Goal: Use online tool/utility: Use online tool/utility

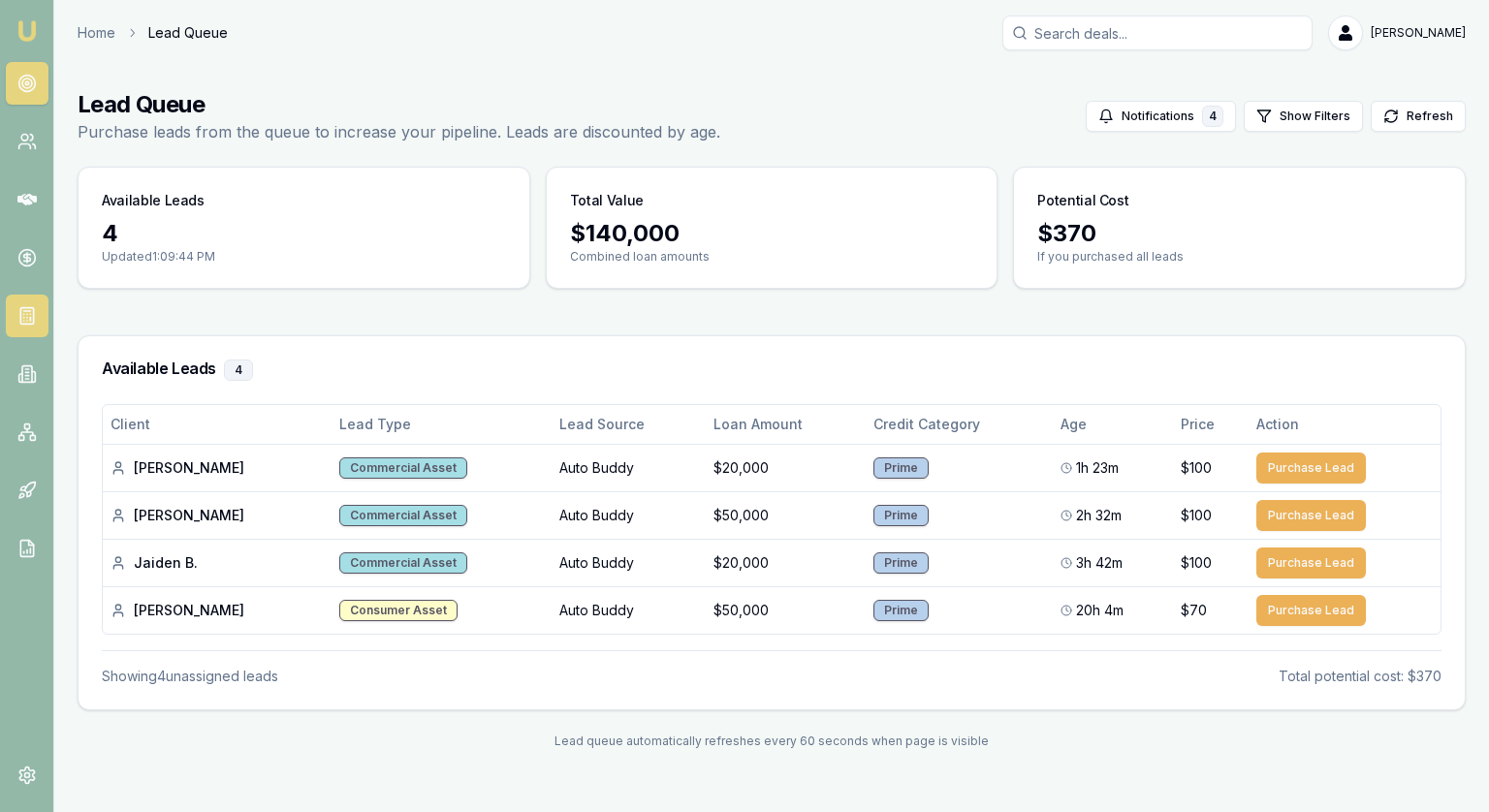
click at [18, 321] on icon at bounding box center [28, 316] width 20 height 20
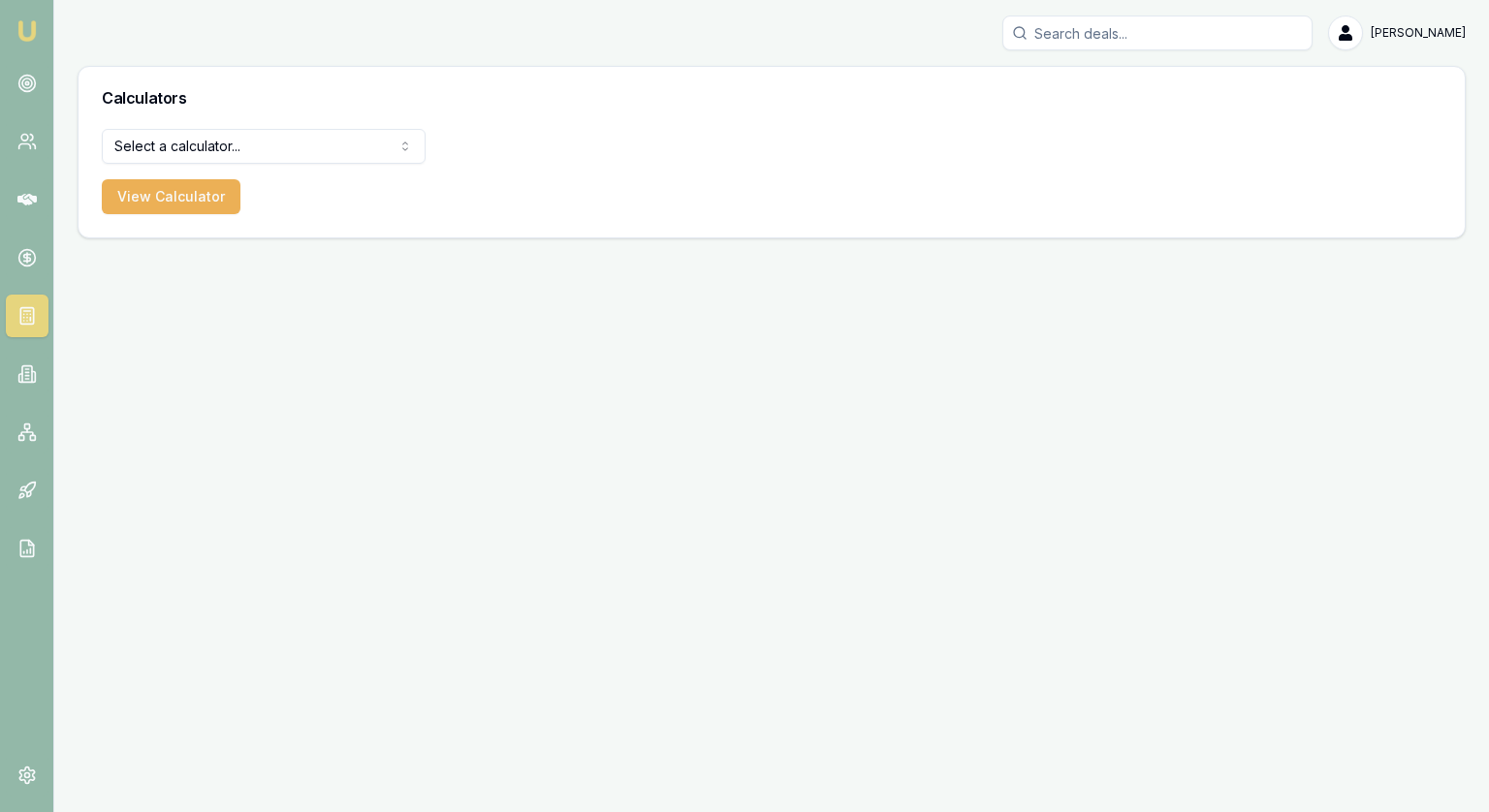
click at [151, 154] on html "[PERSON_NAME] [PERSON_NAME] Toggle Menu Calculators Select a calculator... Fina…" at bounding box center [744, 406] width 1489 height 812
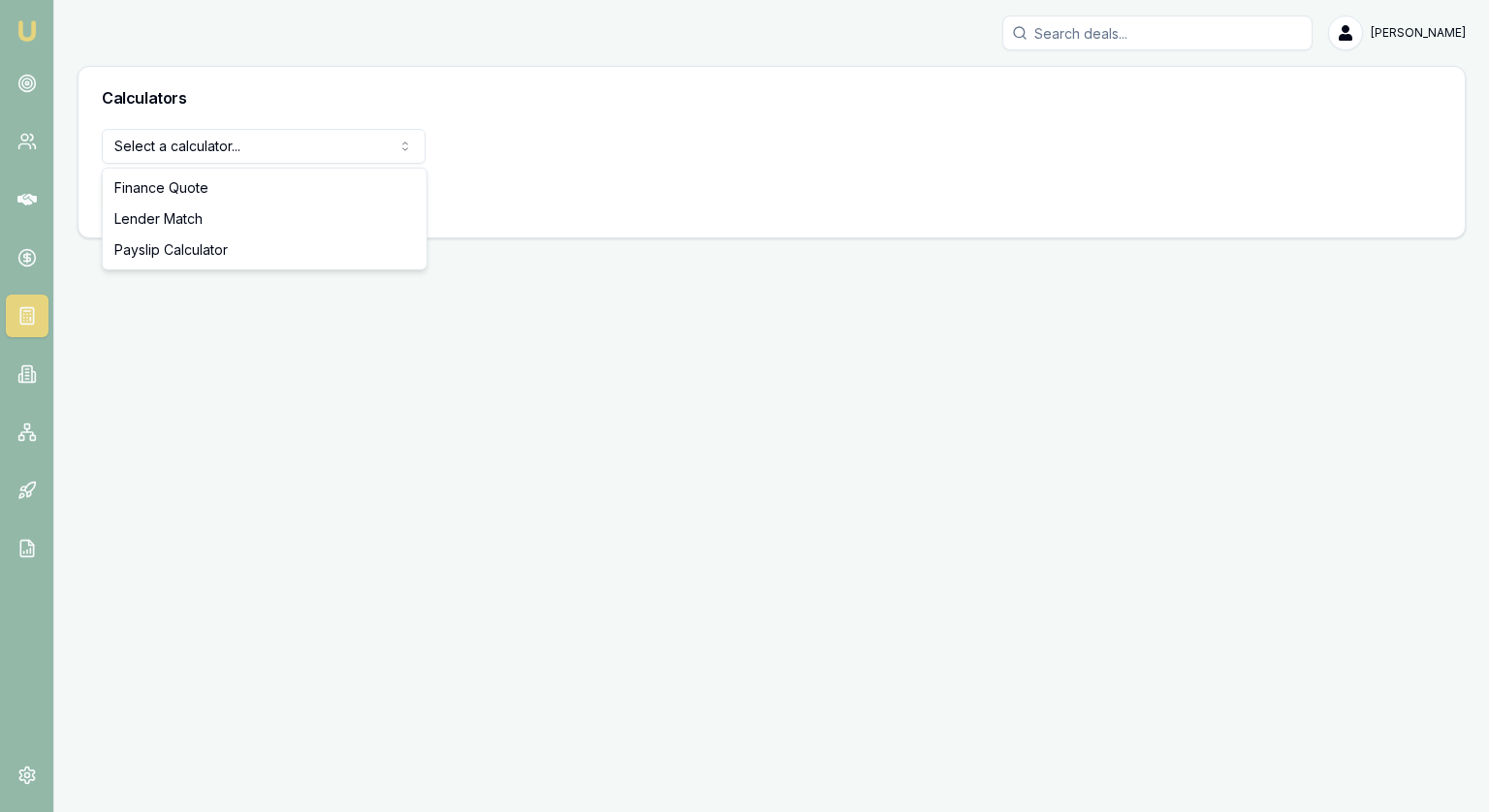
select select "lender-match"
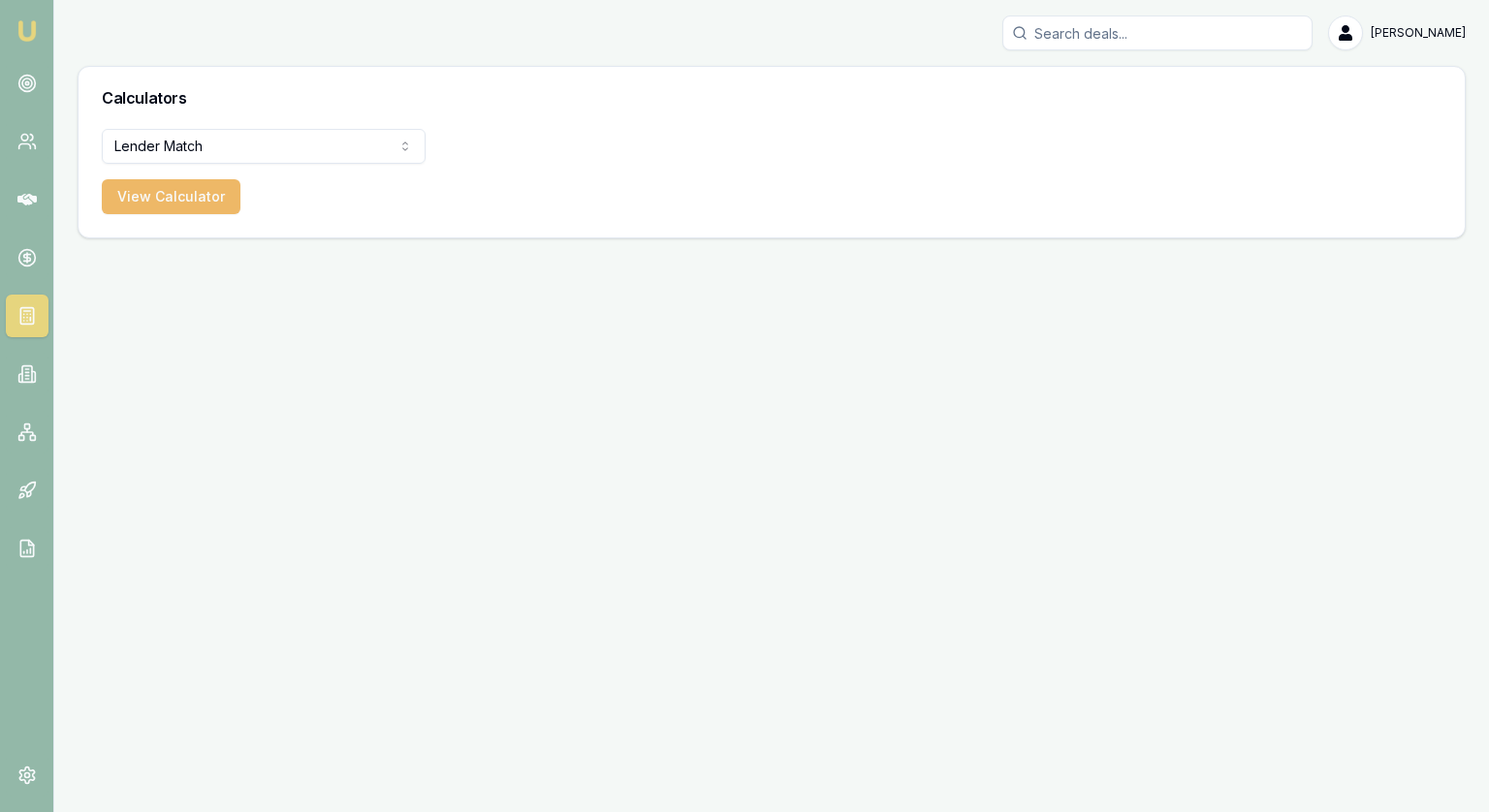
click at [170, 200] on button "View Calculator" at bounding box center [171, 196] width 139 height 35
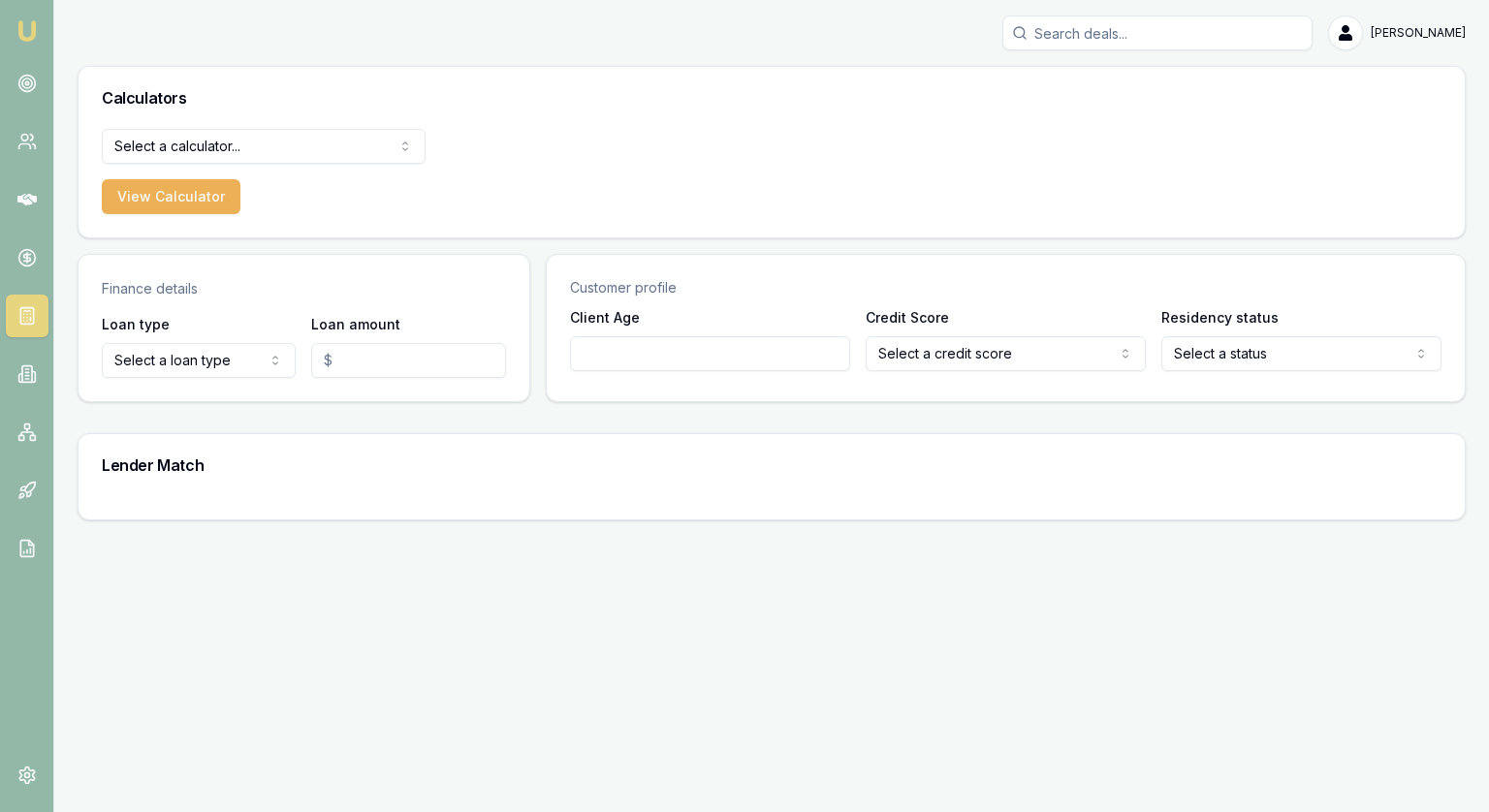
click at [196, 365] on html "[PERSON_NAME] [PERSON_NAME] Toggle Menu Calculators Select a calculator... Fina…" at bounding box center [744, 406] width 1489 height 812
select select "COMMERCIAL_ASSET"
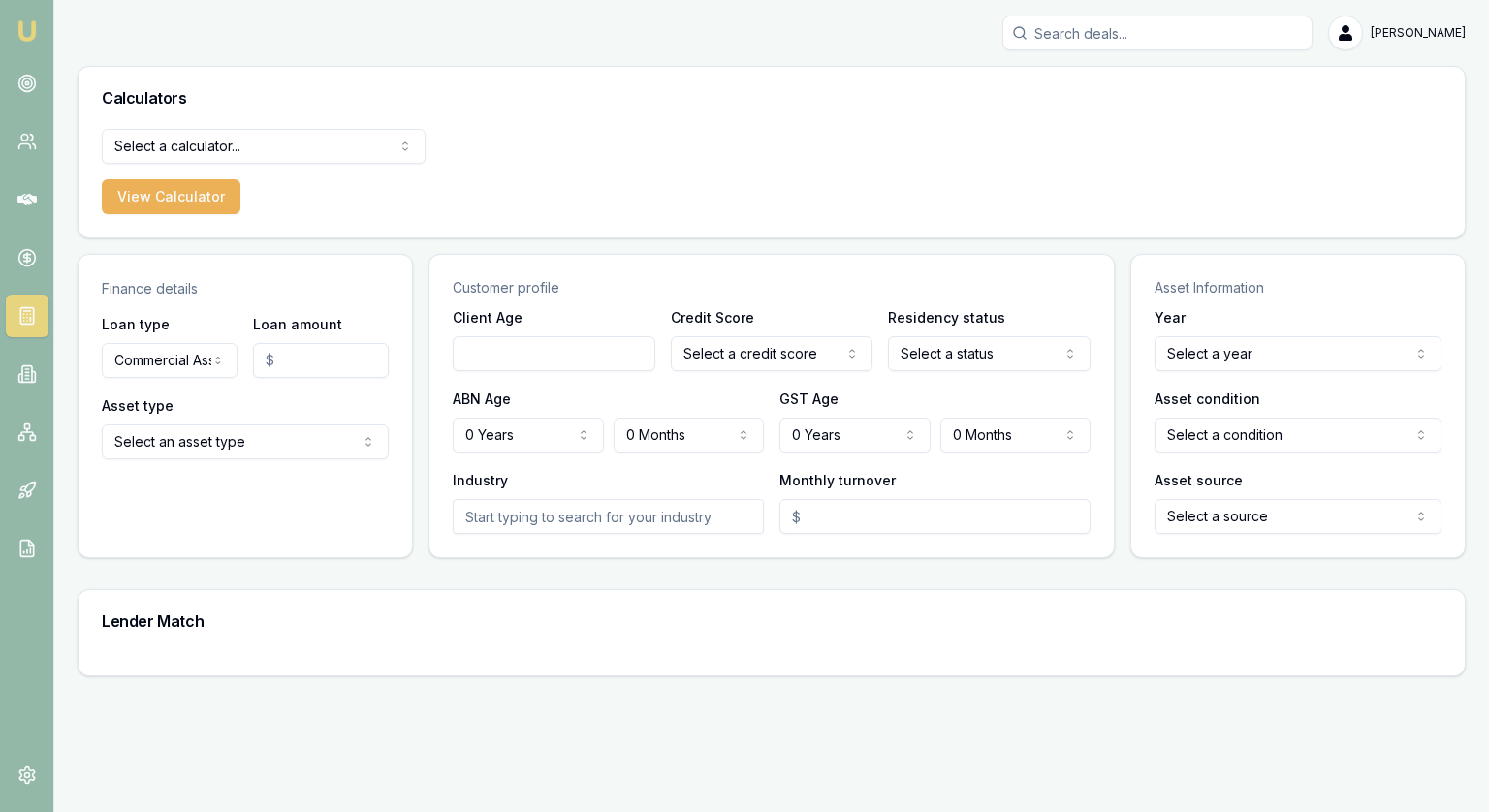
click at [283, 372] on input "Loan amount" at bounding box center [320, 359] width 136 height 35
type input "$50,001.00"
click at [193, 451] on html "[PERSON_NAME] [PERSON_NAME] Toggle Menu Calculators Select a calculator... Fina…" at bounding box center [744, 406] width 1489 height 812
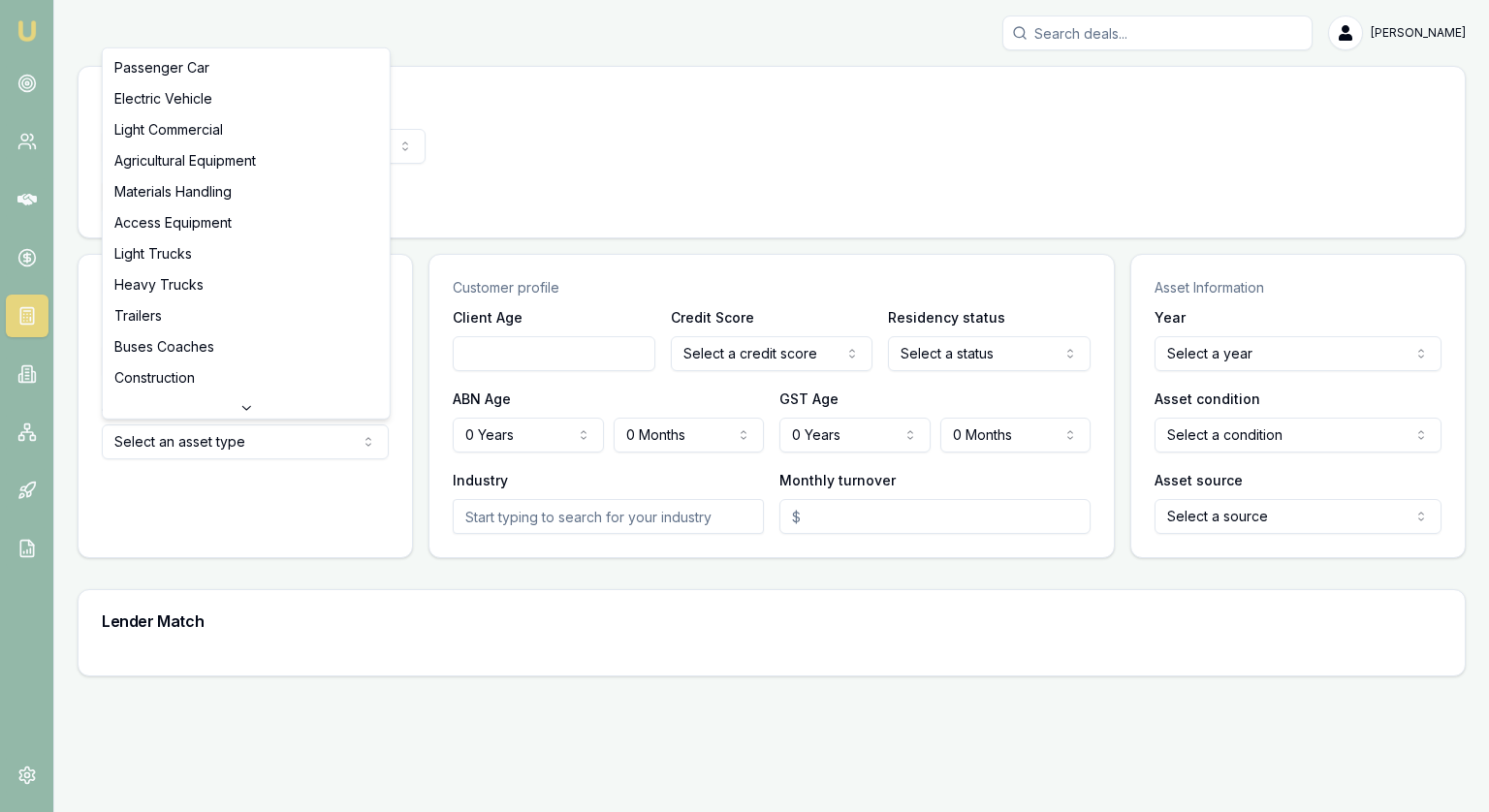
select select "LIGHT_TRUCKS"
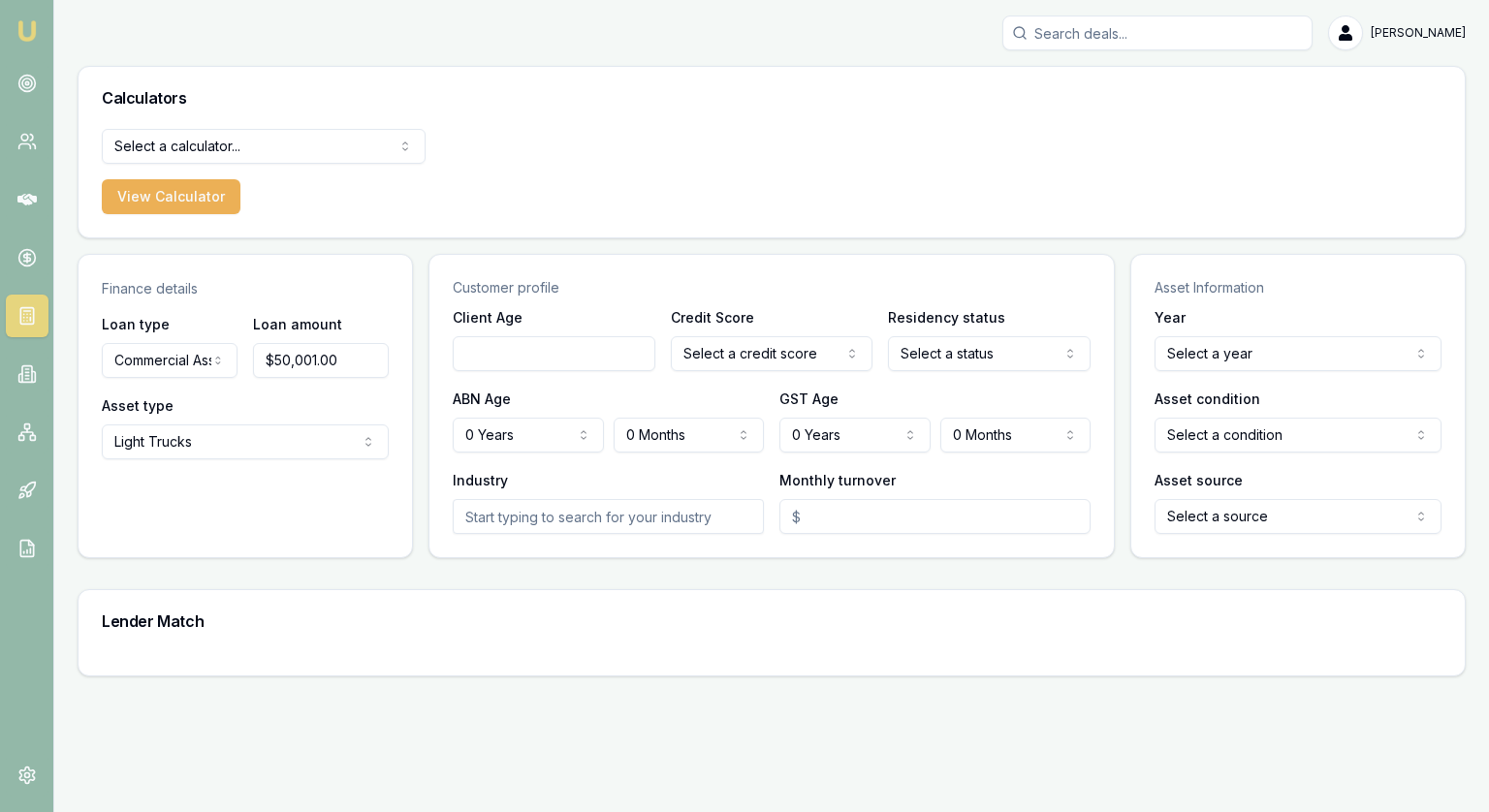
click at [540, 361] on input "Client Age" at bounding box center [554, 353] width 202 height 35
type input "40"
click at [776, 365] on html "[PERSON_NAME] [PERSON_NAME] Toggle Menu Calculators Select a calculator... Fina…" at bounding box center [744, 406] width 1489 height 812
select select "EXCELLENT"
click at [983, 372] on div "Client Age [DEMOGRAPHIC_DATA] Credit Score Excellent Excellent Very good Averag…" at bounding box center [771, 431] width 685 height 252
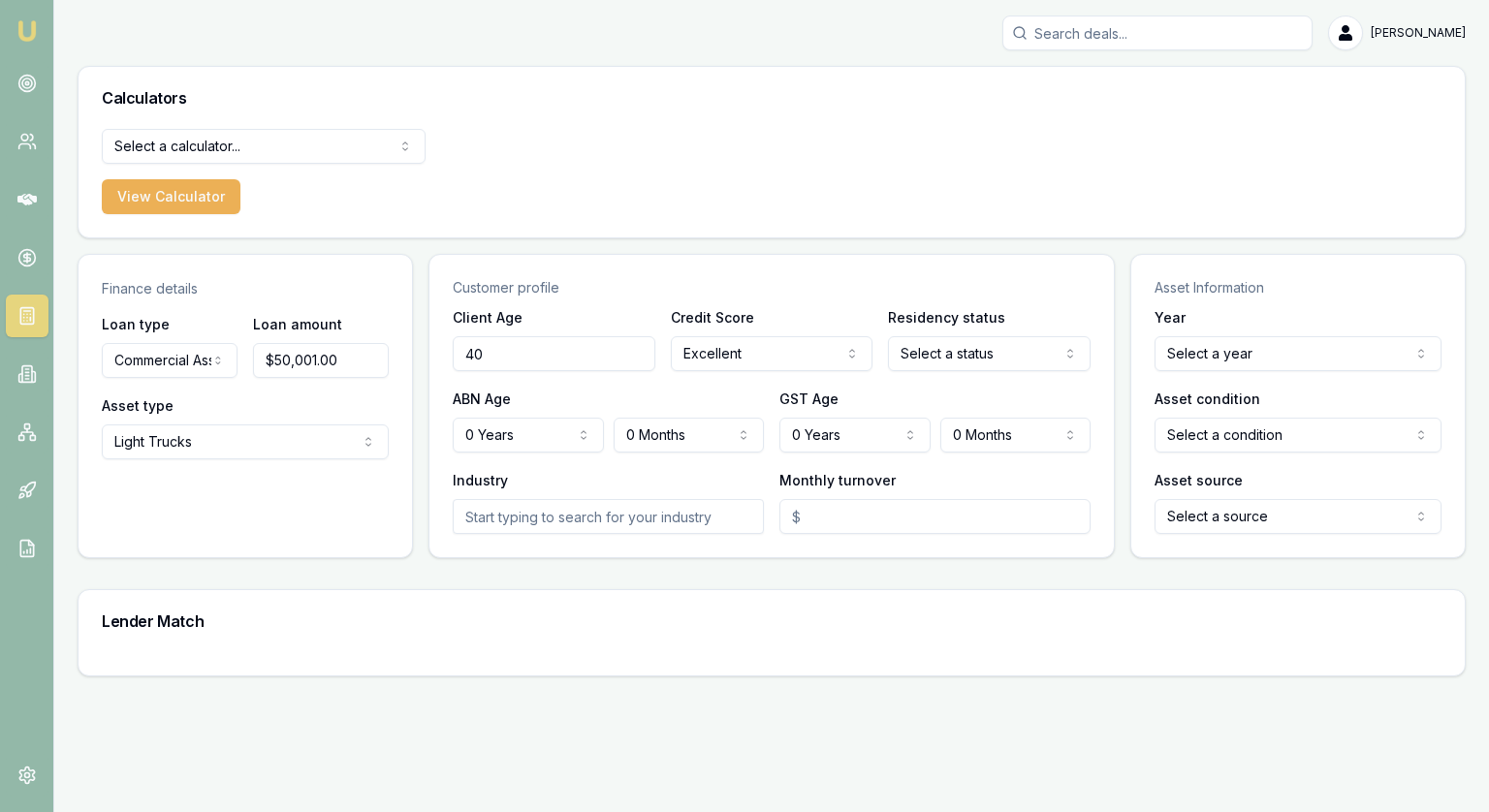
click at [979, 355] on html "[PERSON_NAME] [PERSON_NAME] Toggle Menu Calculators Select a calculator... Fina…" at bounding box center [744, 406] width 1489 height 812
select select "[DEMOGRAPHIC_DATA]"
click at [472, 436] on html "[PERSON_NAME] [PERSON_NAME] Toggle Menu Calculators Select a calculator... Fina…" at bounding box center [744, 406] width 1489 height 812
click at [510, 431] on html "[PERSON_NAME] [PERSON_NAME] Toggle Menu Calculators Select a calculator... Fina…" at bounding box center [744, 406] width 1489 height 812
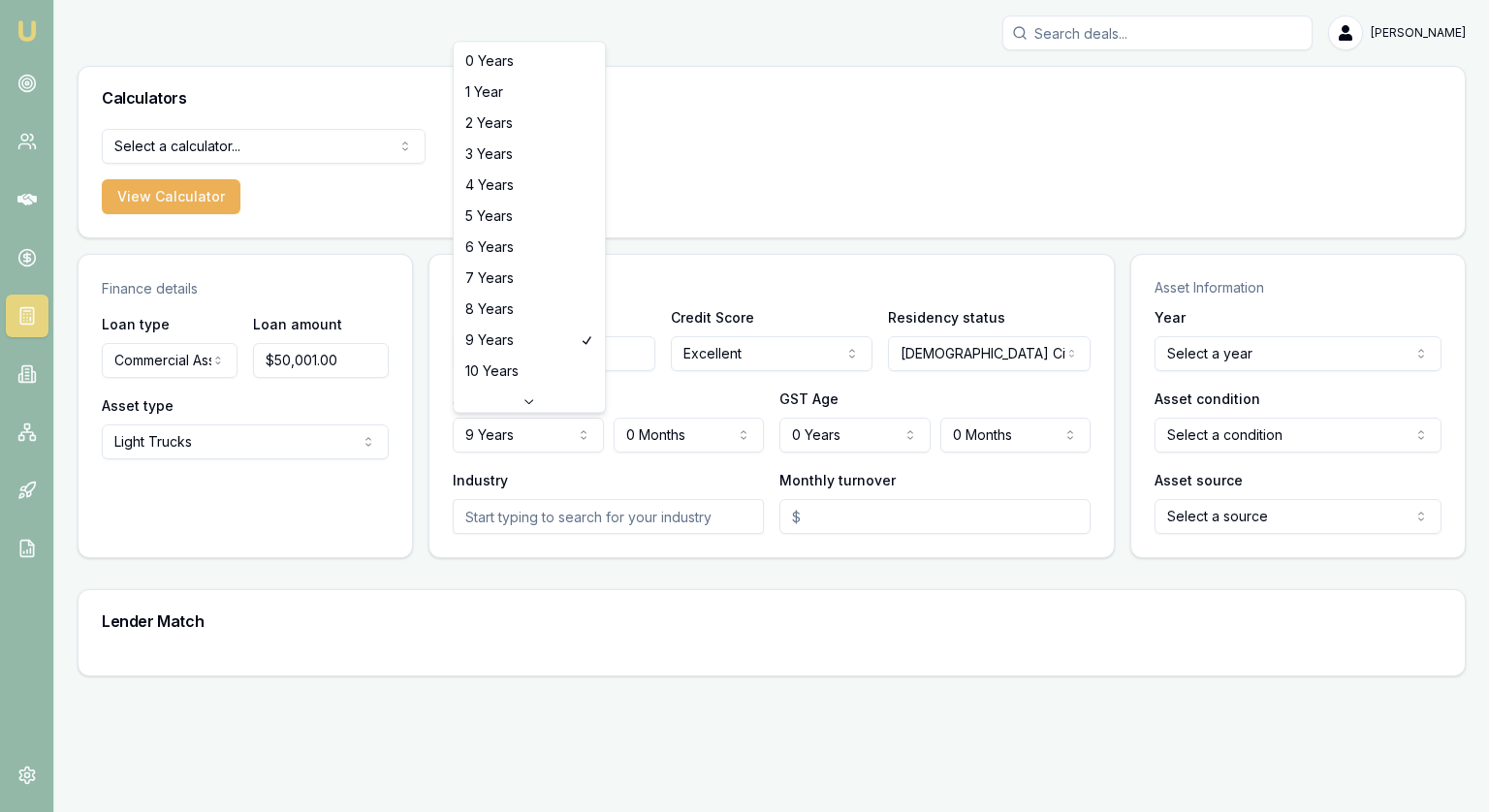
select select "10"
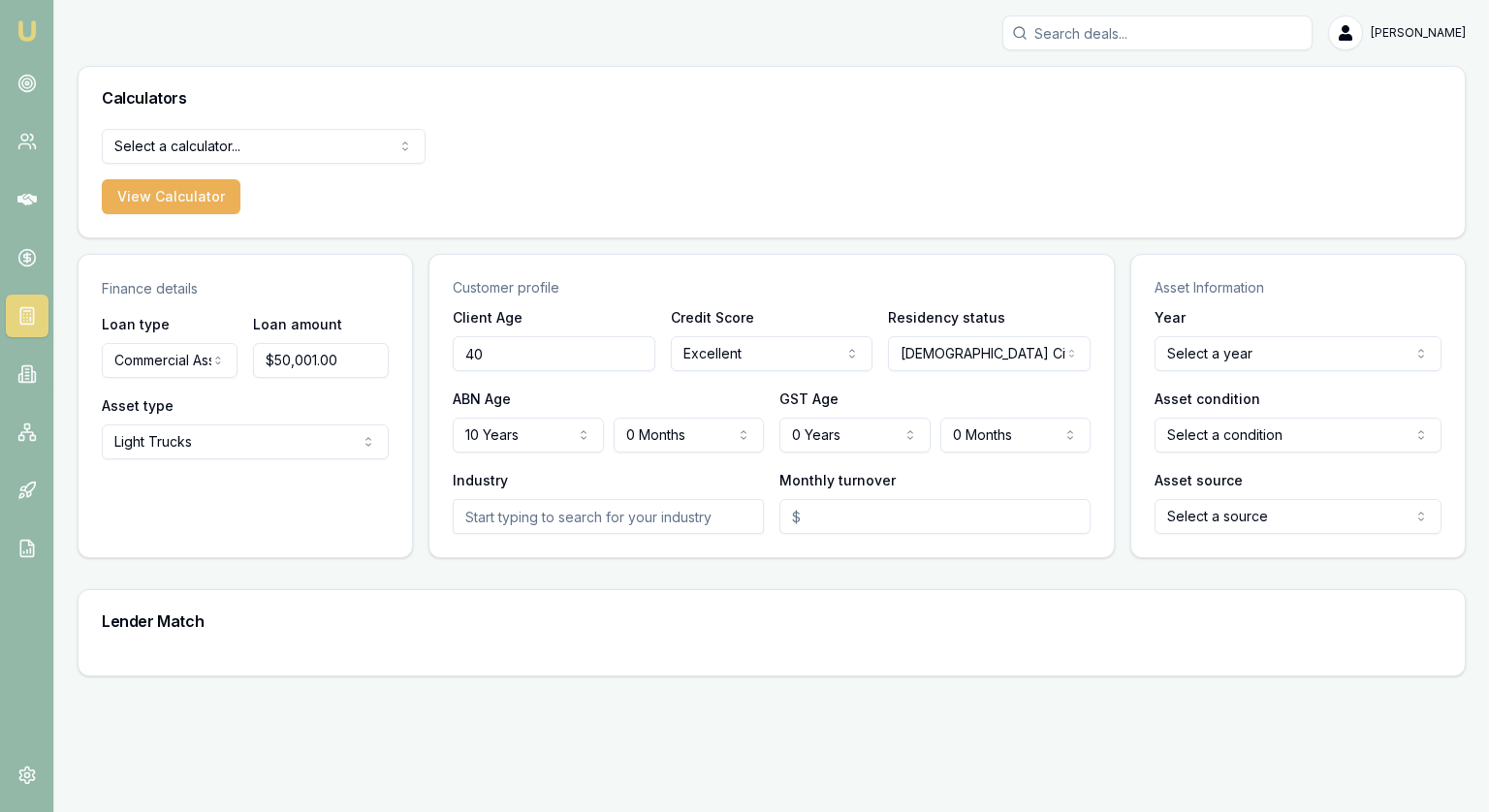
click at [660, 445] on html "[PERSON_NAME] [PERSON_NAME] Toggle Menu Calculators Select a calculator... Fina…" at bounding box center [744, 406] width 1489 height 812
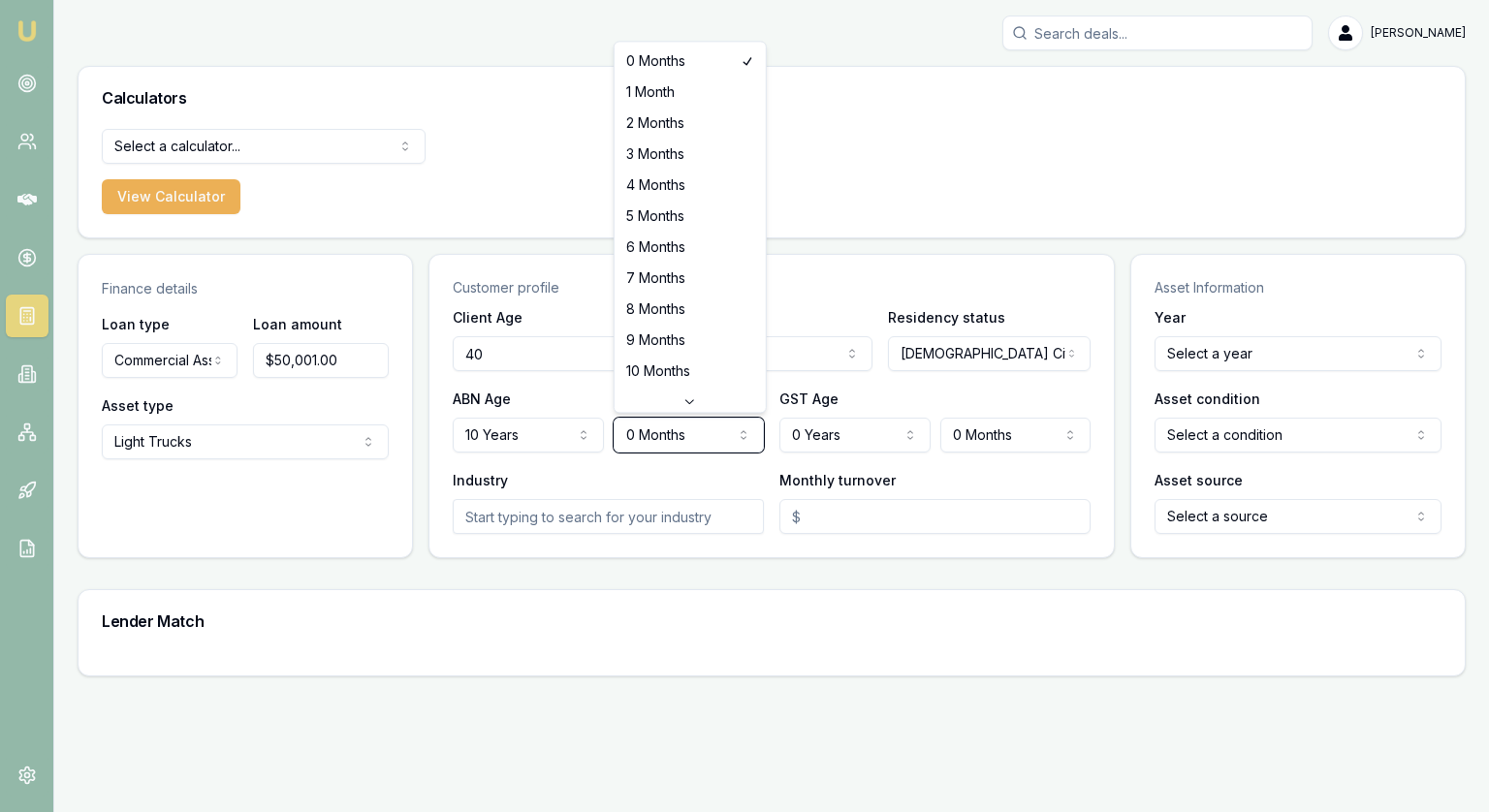
click at [792, 437] on html "[PERSON_NAME] [PERSON_NAME] Toggle Menu Calculators Select a calculator... Fina…" at bounding box center [744, 406] width 1489 height 812
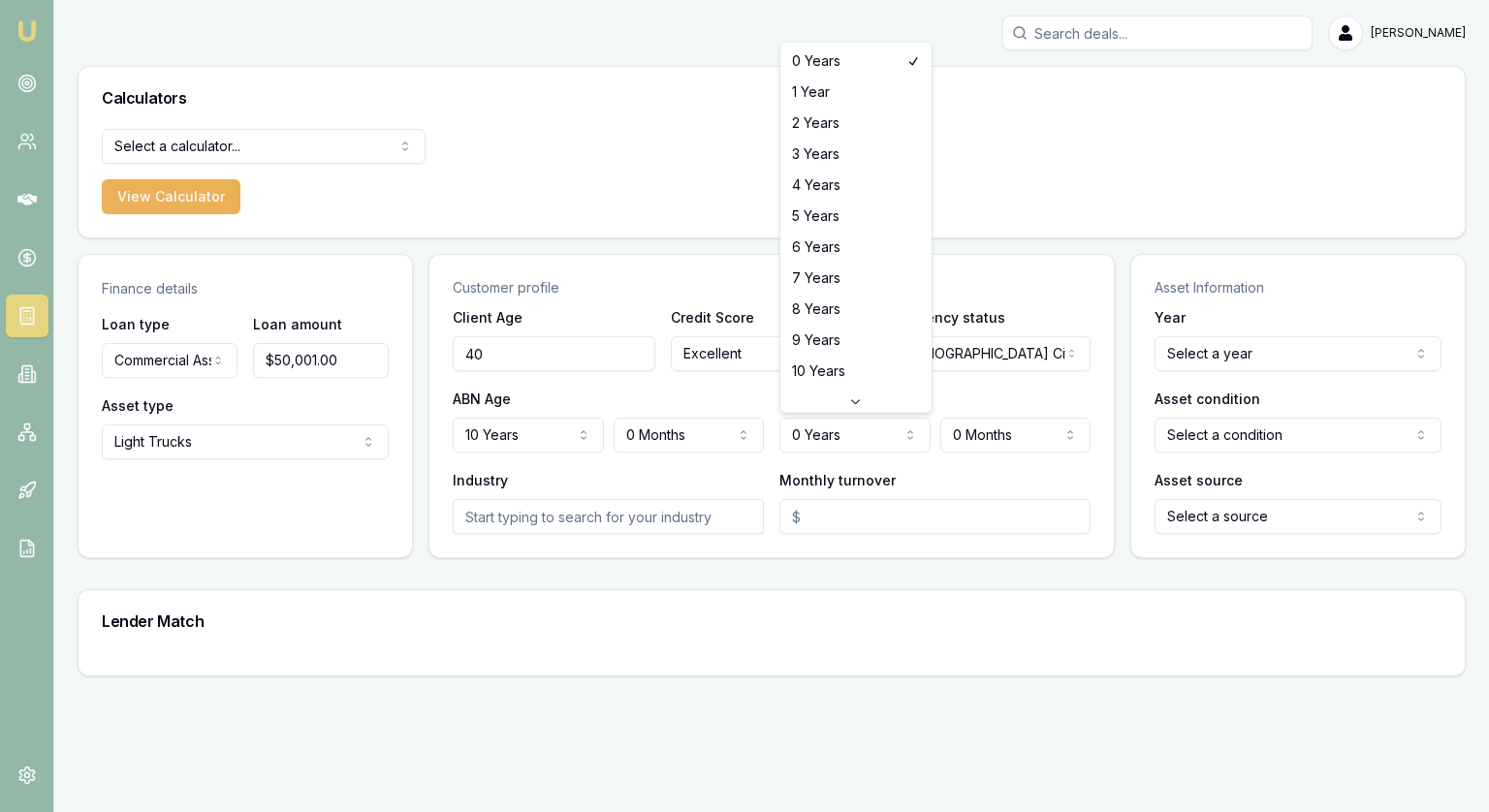
click at [829, 433] on html "[PERSON_NAME] [PERSON_NAME] Toggle Menu Calculators Select a calculator... Fina…" at bounding box center [744, 406] width 1489 height 812
select select "10"
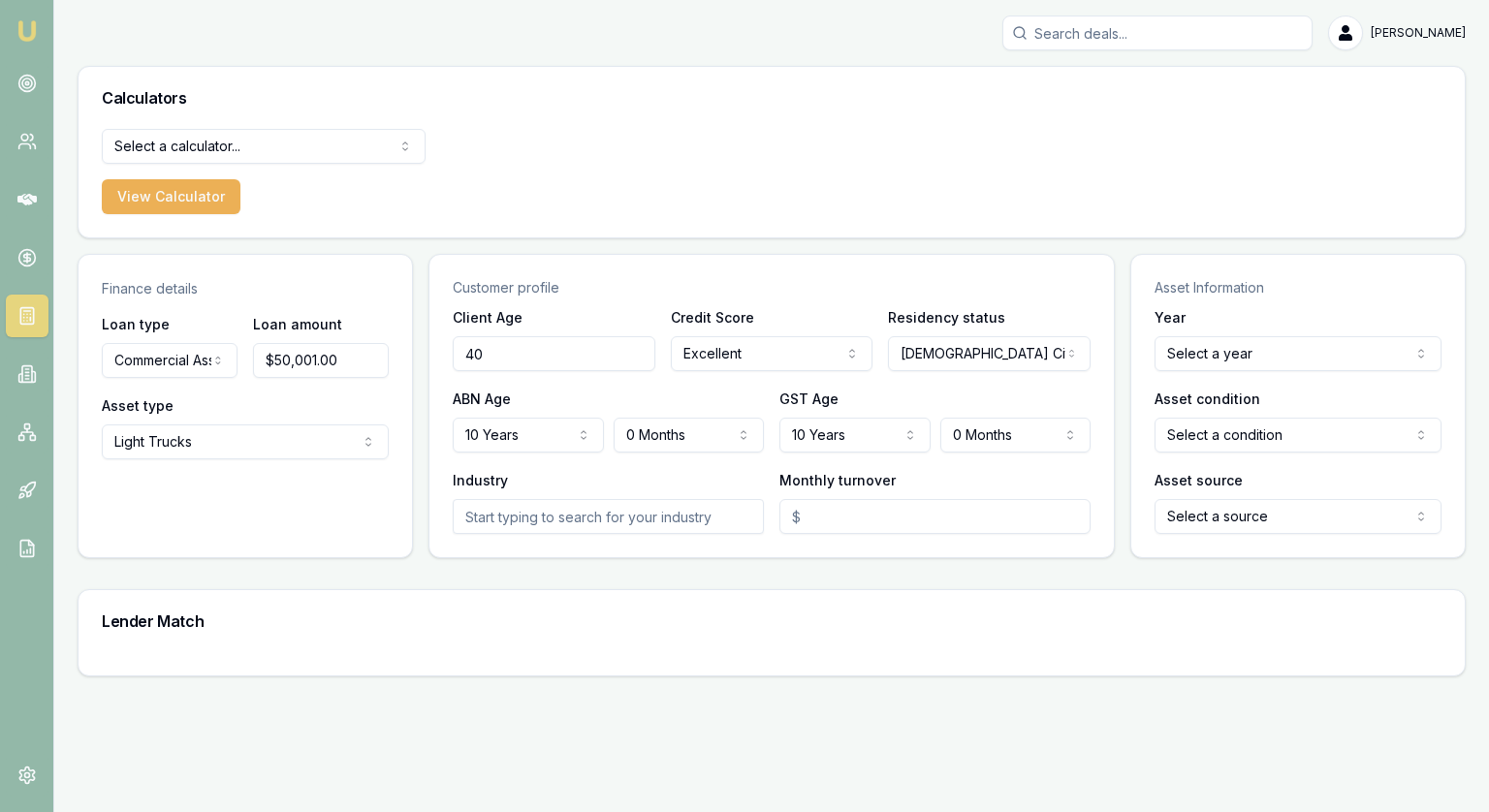
click at [534, 524] on input "text" at bounding box center [608, 516] width 311 height 35
click at [914, 520] on input "Monthly turnover" at bounding box center [934, 516] width 311 height 35
type input "$100,000"
click at [1093, 568] on main "Finance details Loan type Commercial Asset Consumer Loan Consumer Asset Commerc…" at bounding box center [771, 464] width 1388 height 423
click at [1244, 355] on html "[PERSON_NAME] [PERSON_NAME] Toggle Menu Calculators Select a calculator... Fina…" at bounding box center [744, 406] width 1489 height 812
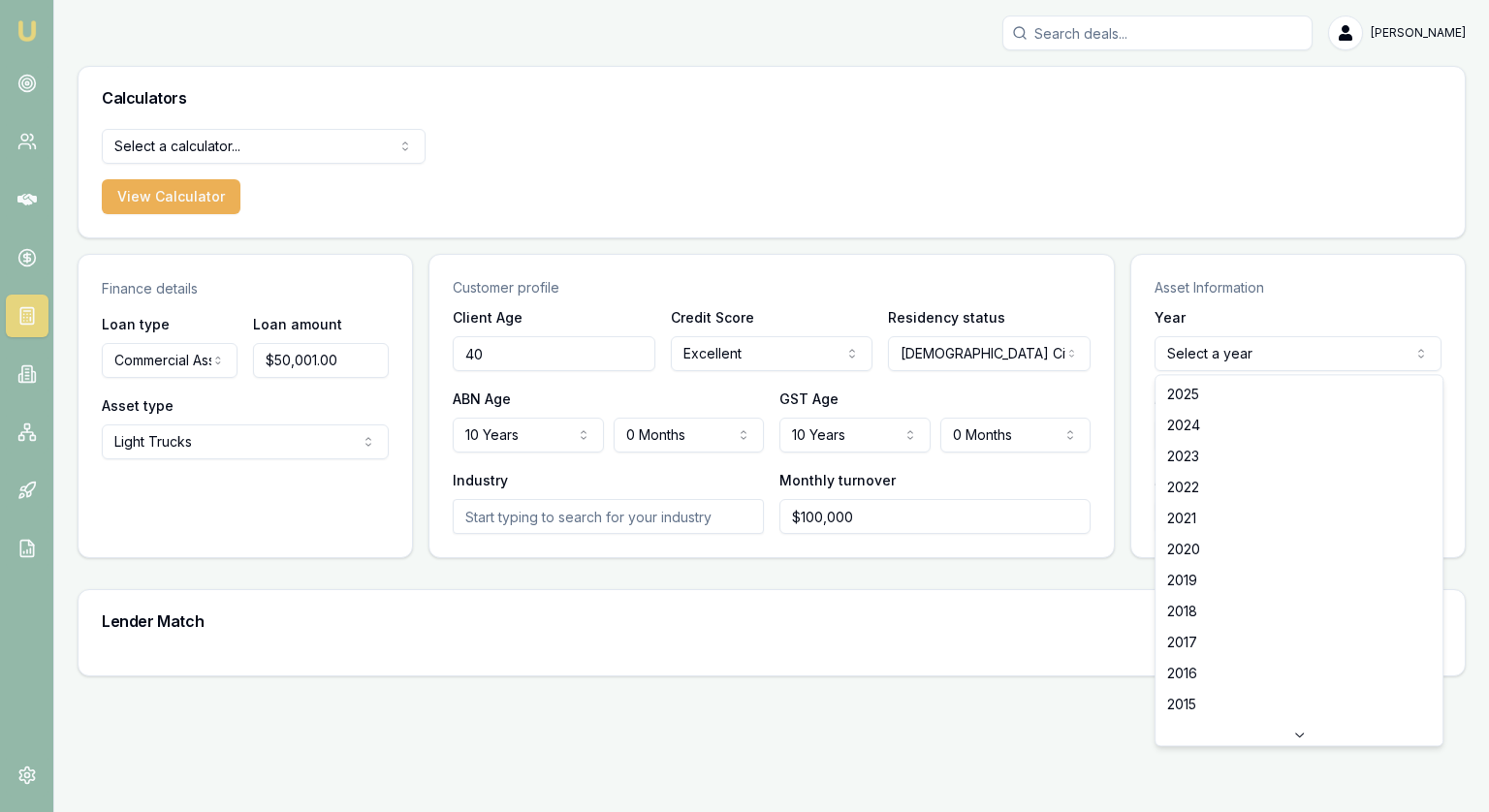
select select "2020"
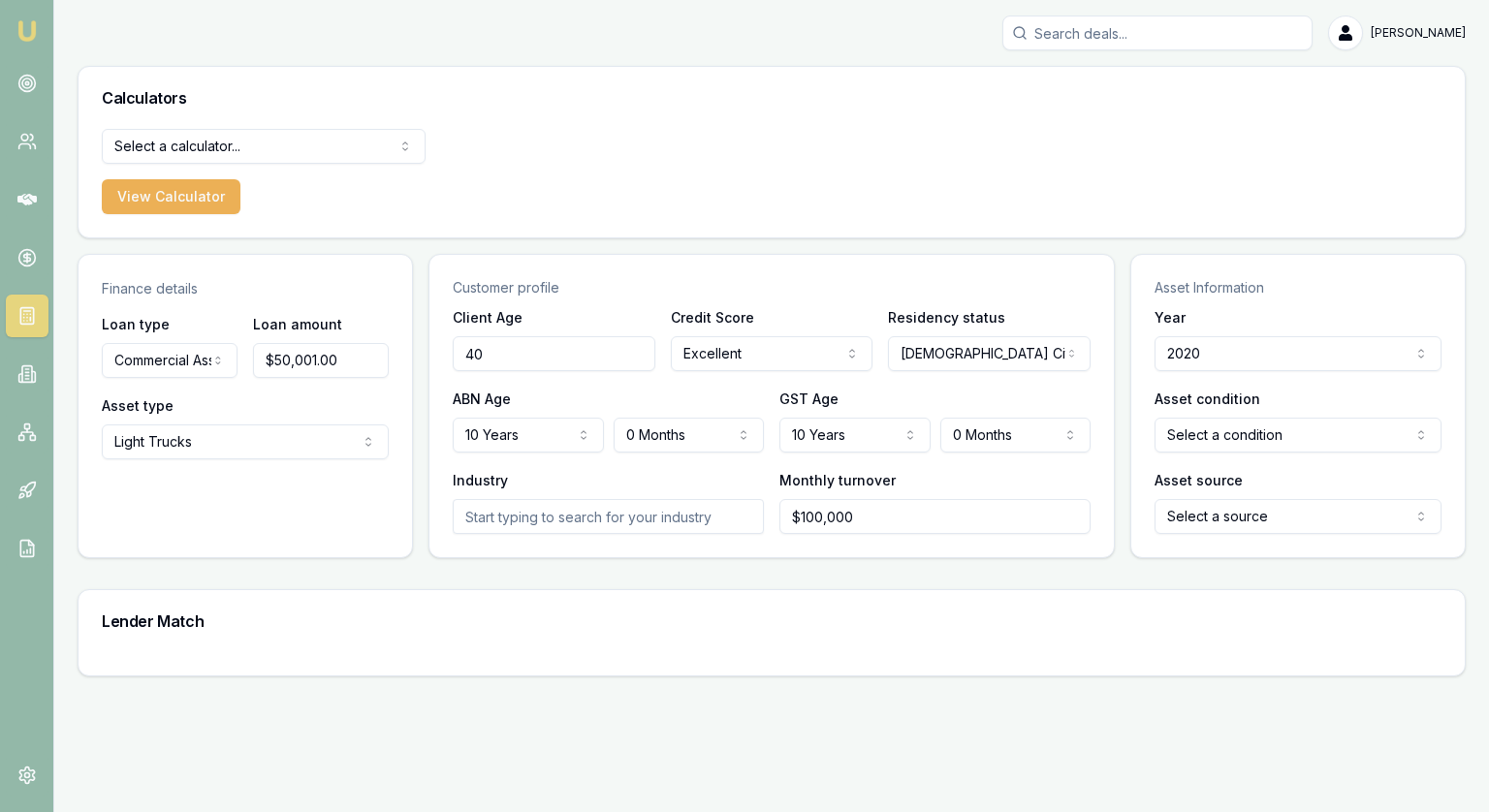
click at [1249, 441] on html "[PERSON_NAME] [PERSON_NAME] Toggle Menu Calculators Select a calculator... Fina…" at bounding box center [744, 406] width 1489 height 812
select select "USED"
click at [1219, 522] on html "[PERSON_NAME] [PERSON_NAME] Toggle Menu Calculators Select a calculator... Fina…" at bounding box center [744, 406] width 1489 height 812
select select "DEALER"
click at [1100, 576] on main "Finance details Loan type Commercial Asset Consumer Loan Consumer Asset Commerc…" at bounding box center [771, 464] width 1388 height 423
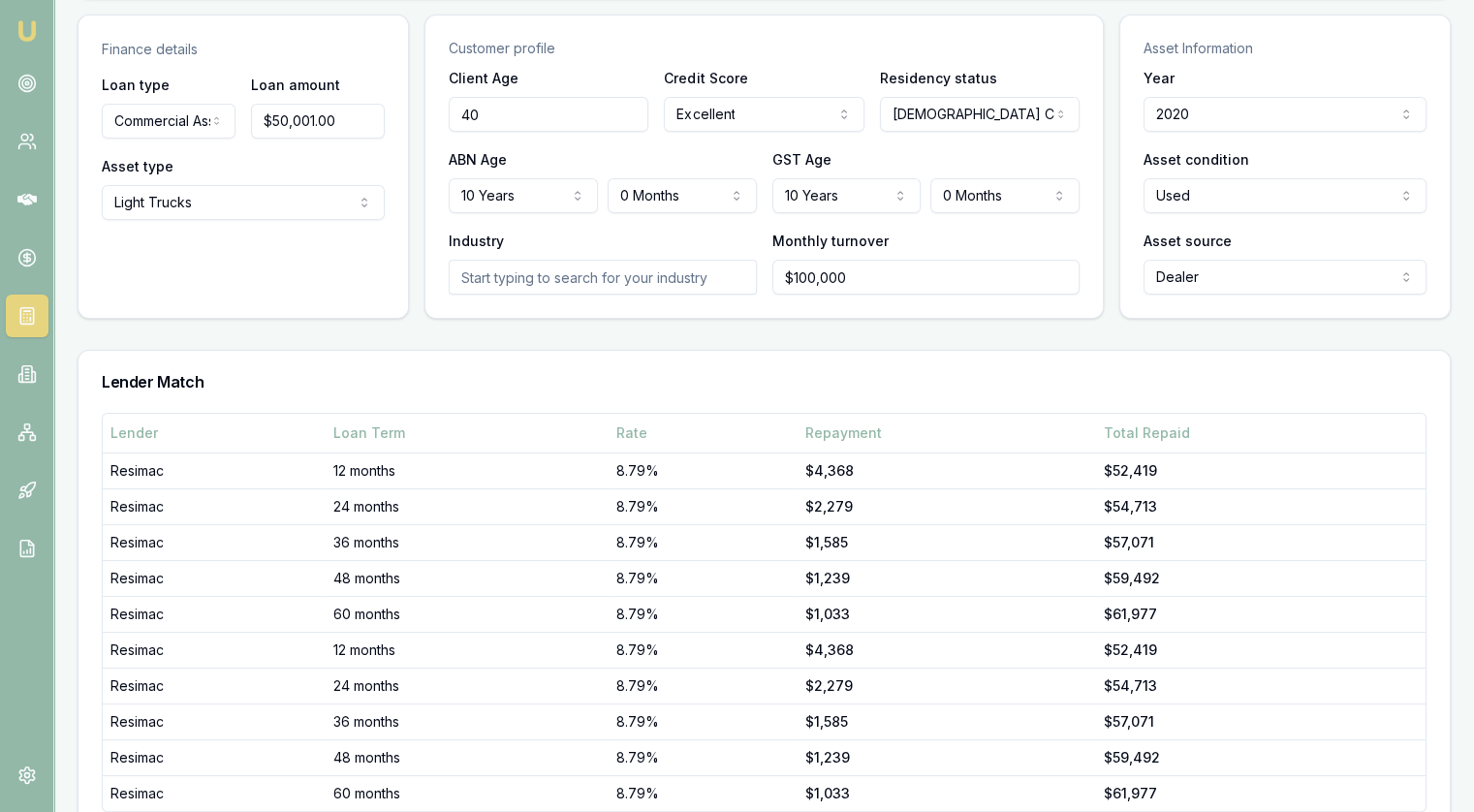
scroll to position [337, 0]
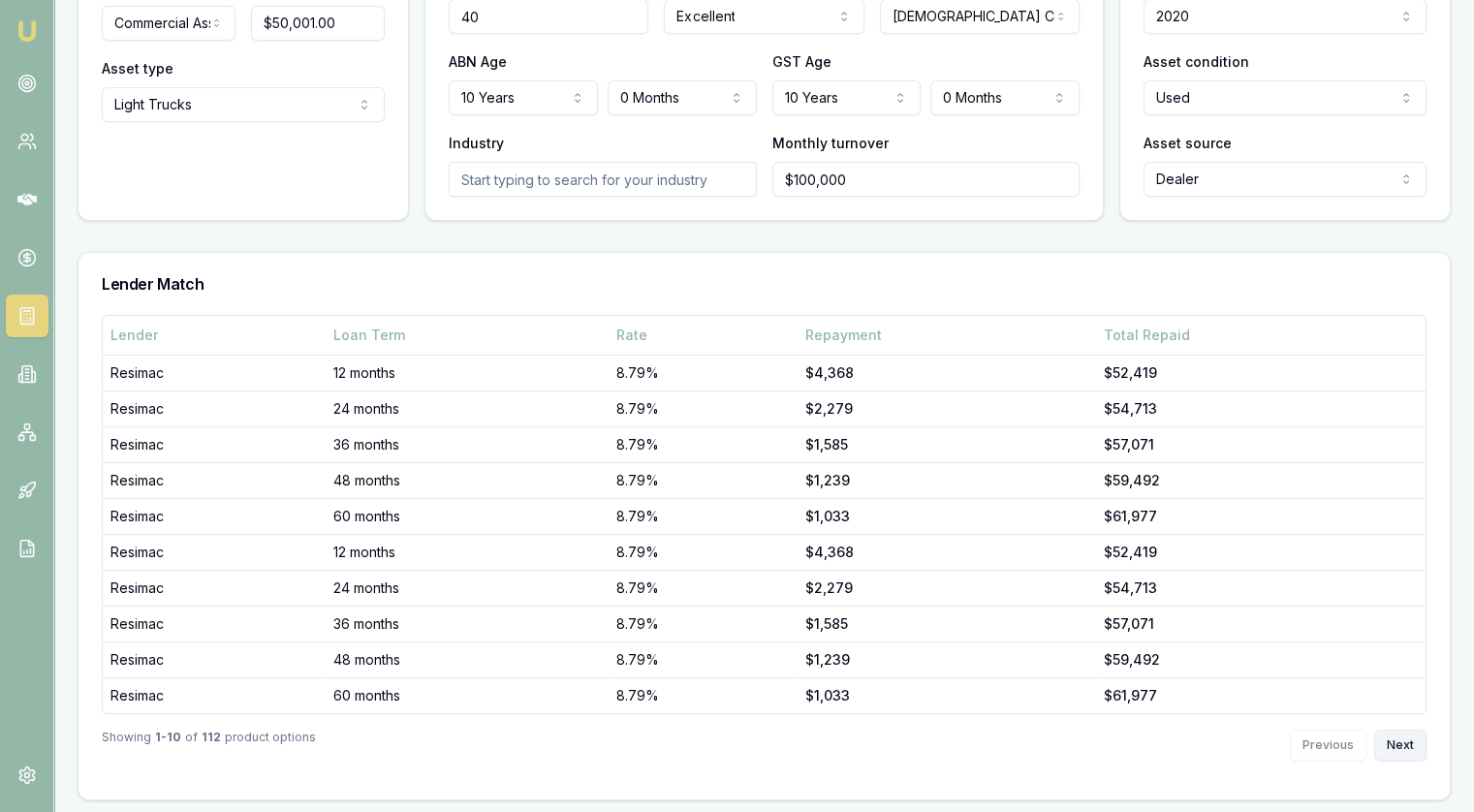
click at [1403, 742] on button "Next" at bounding box center [1400, 745] width 53 height 31
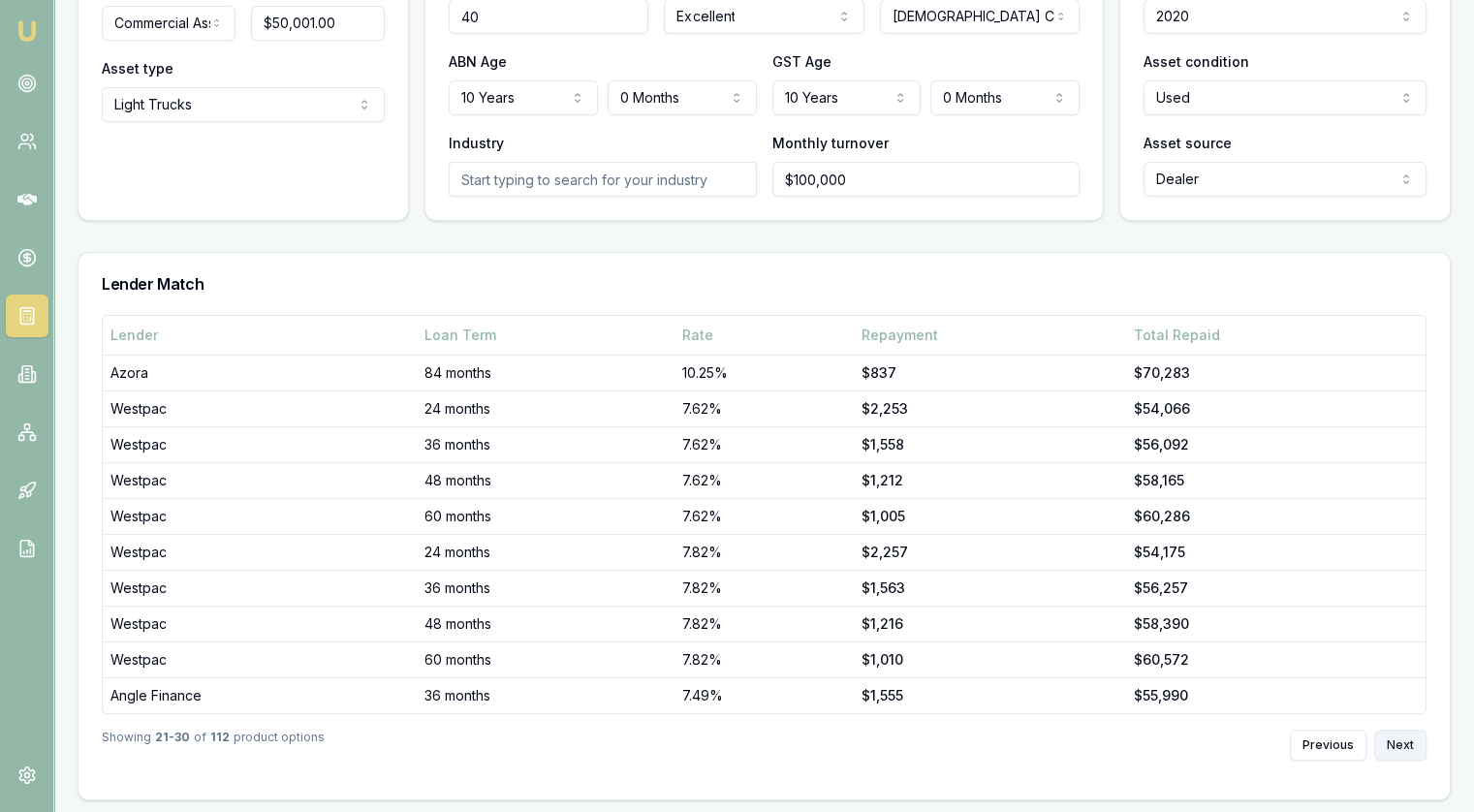
click at [1403, 742] on button "Next" at bounding box center [1400, 745] width 53 height 31
click at [1325, 741] on button "Previous" at bounding box center [1327, 745] width 76 height 31
click at [1397, 739] on button "Next" at bounding box center [1400, 745] width 53 height 31
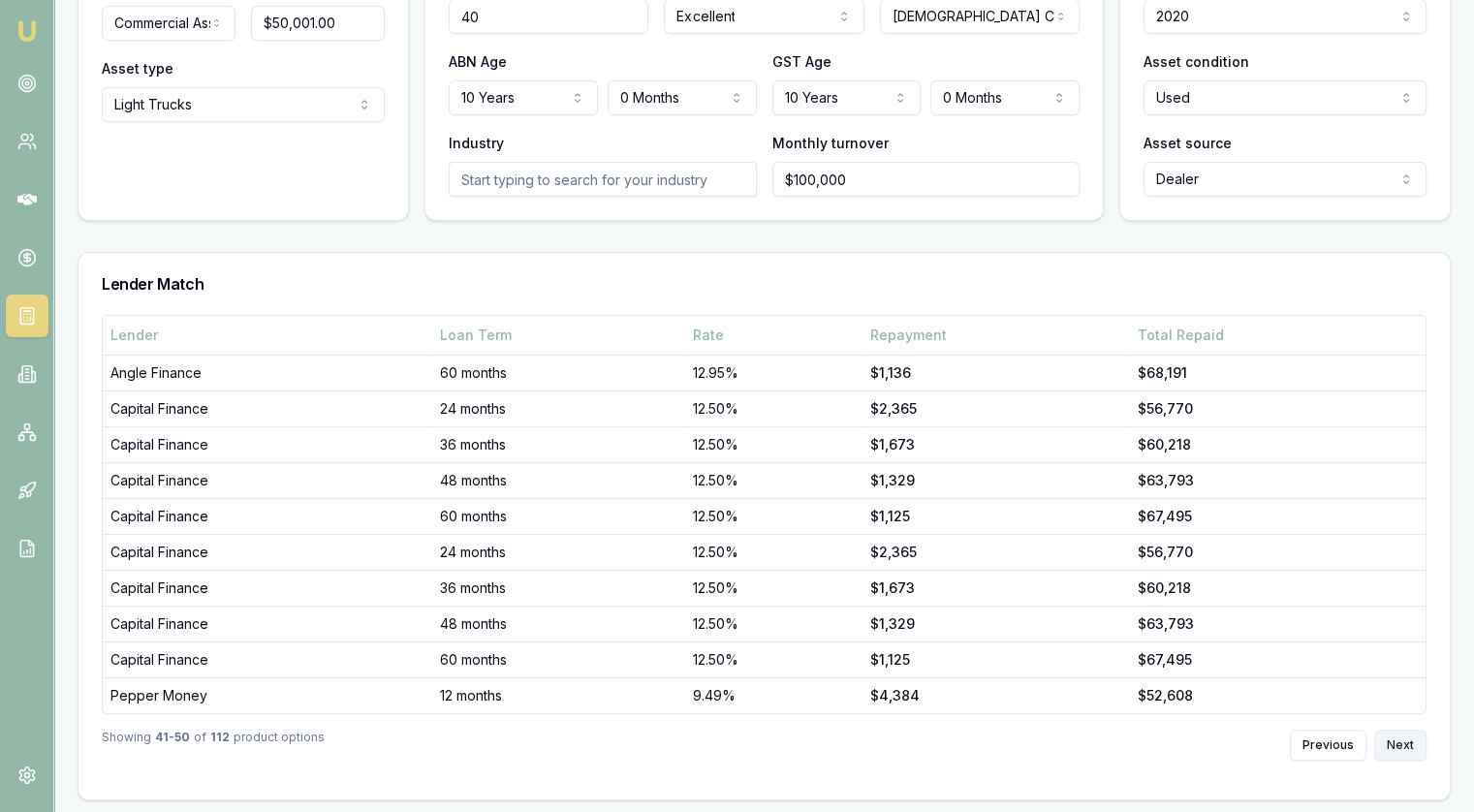
click at [1397, 739] on button "Next" at bounding box center [1400, 745] width 53 height 31
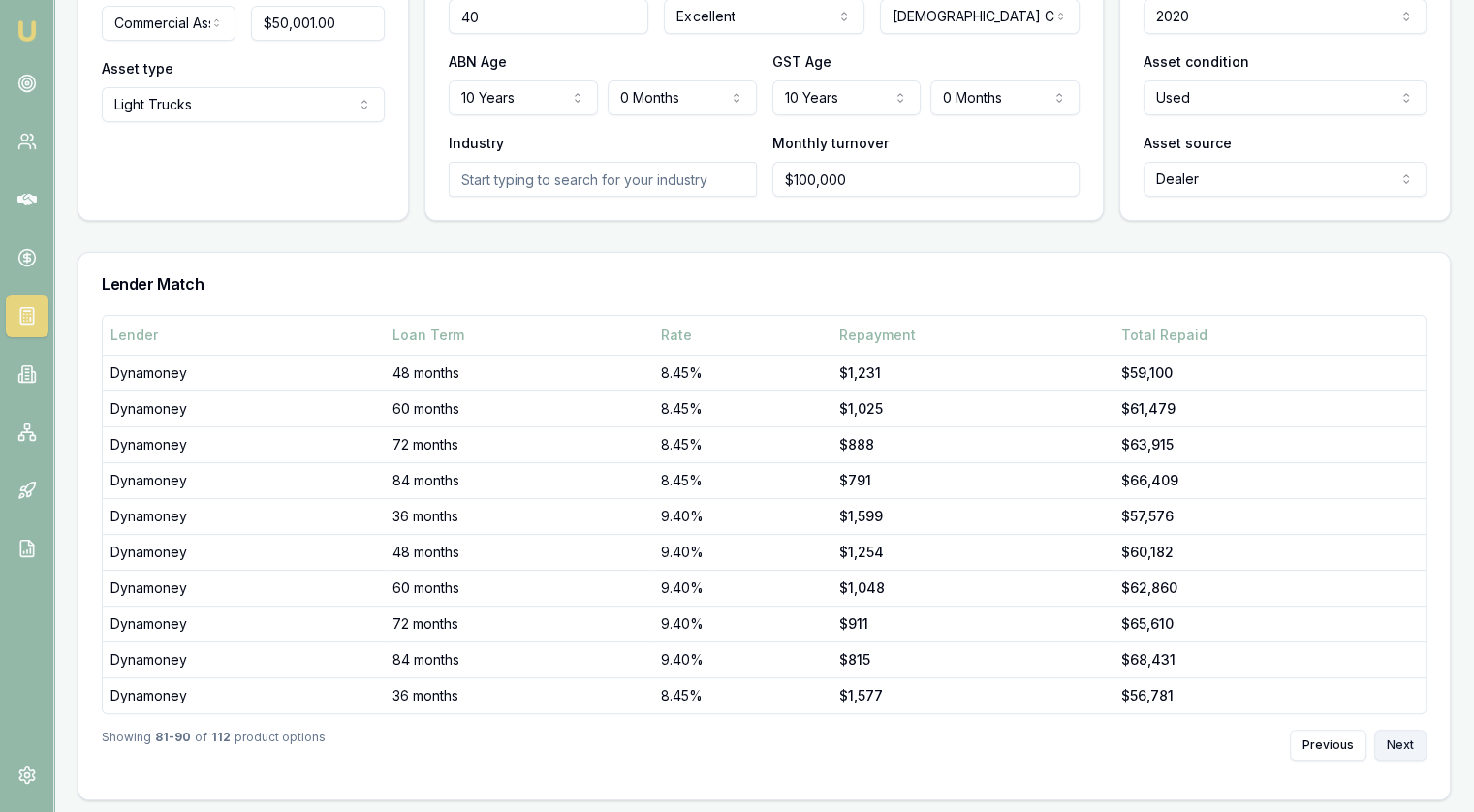
click at [1397, 739] on button "Next" at bounding box center [1400, 745] width 53 height 31
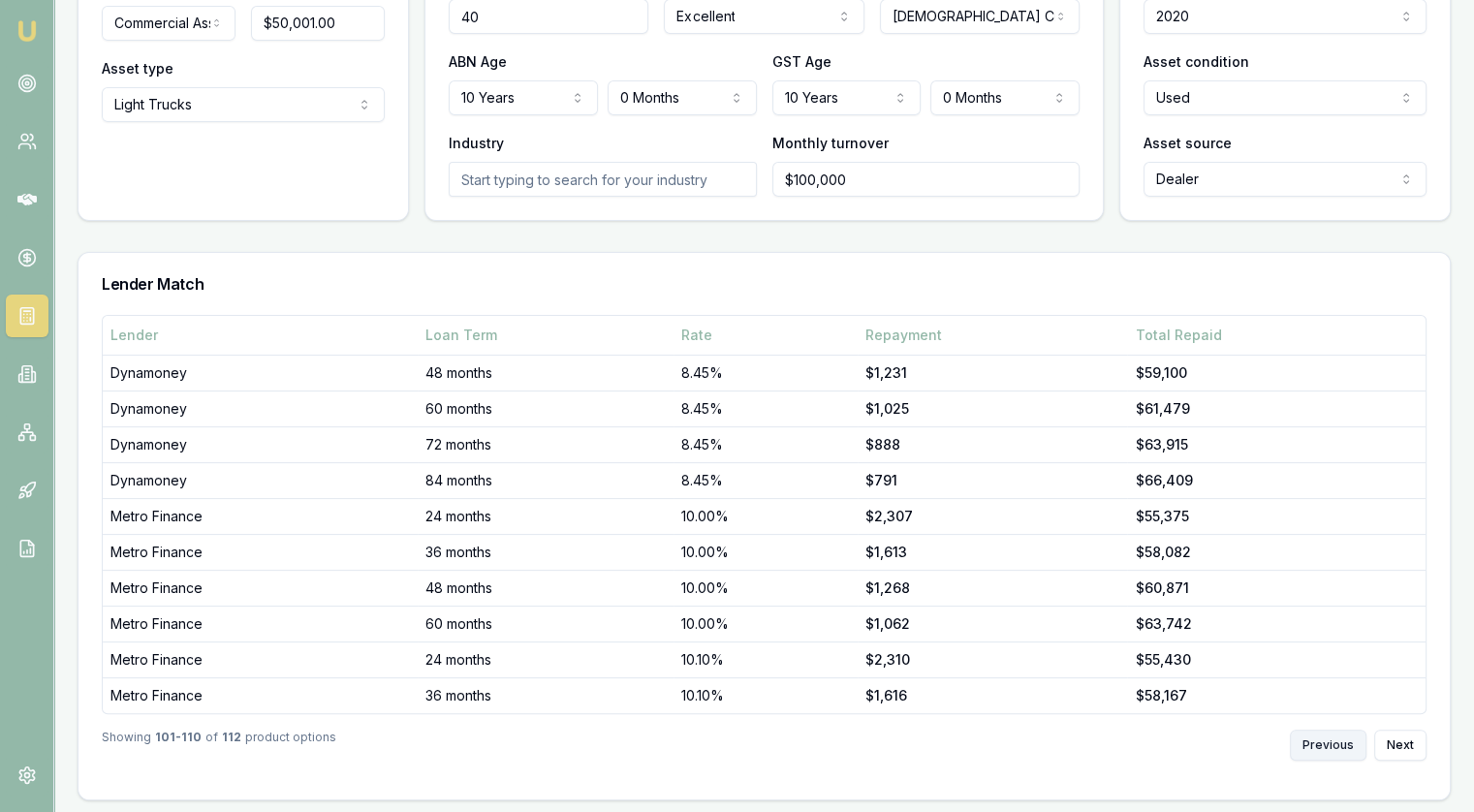
click at [1346, 737] on button "Previous" at bounding box center [1327, 745] width 76 height 31
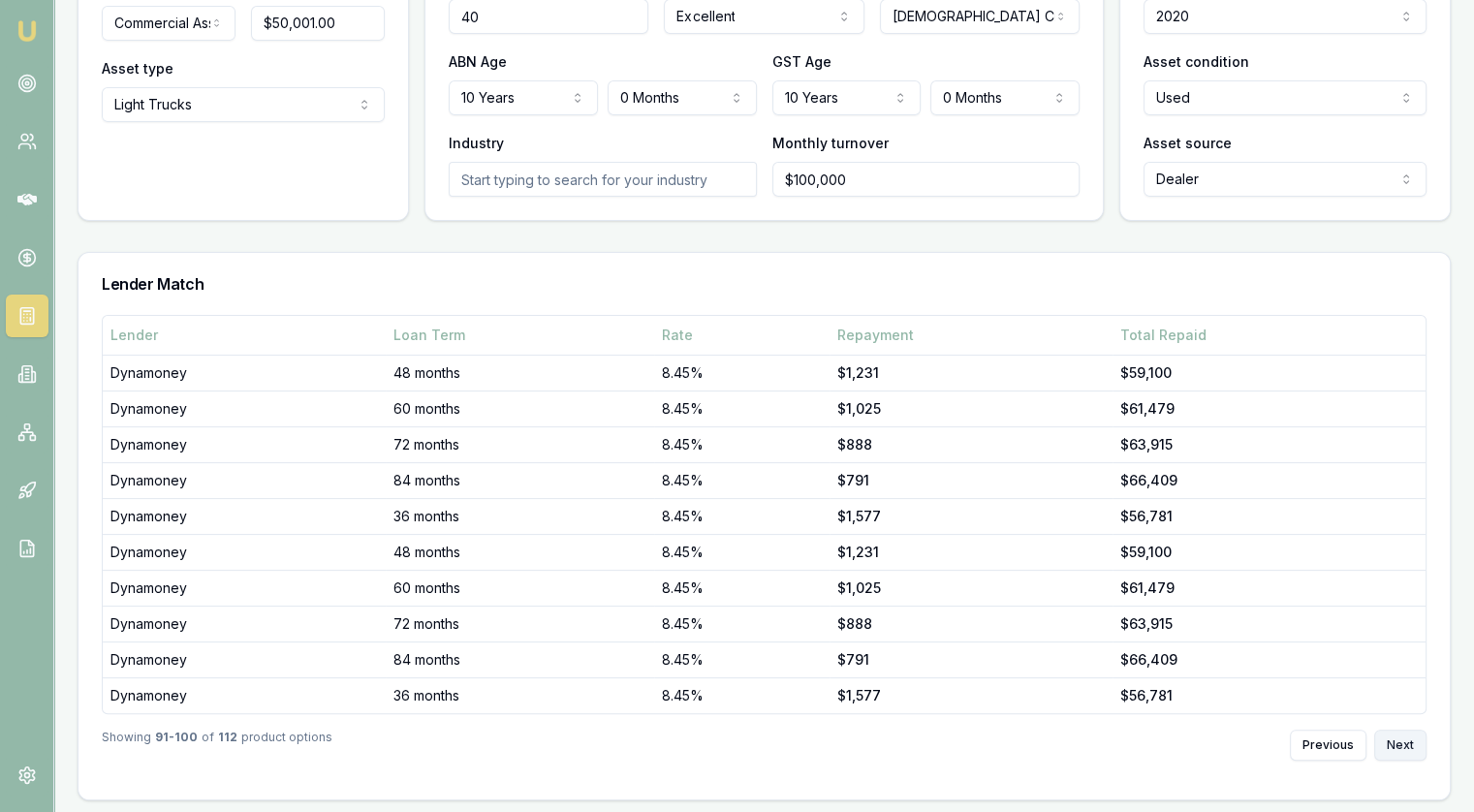
click at [1398, 743] on button "Next" at bounding box center [1400, 745] width 53 height 31
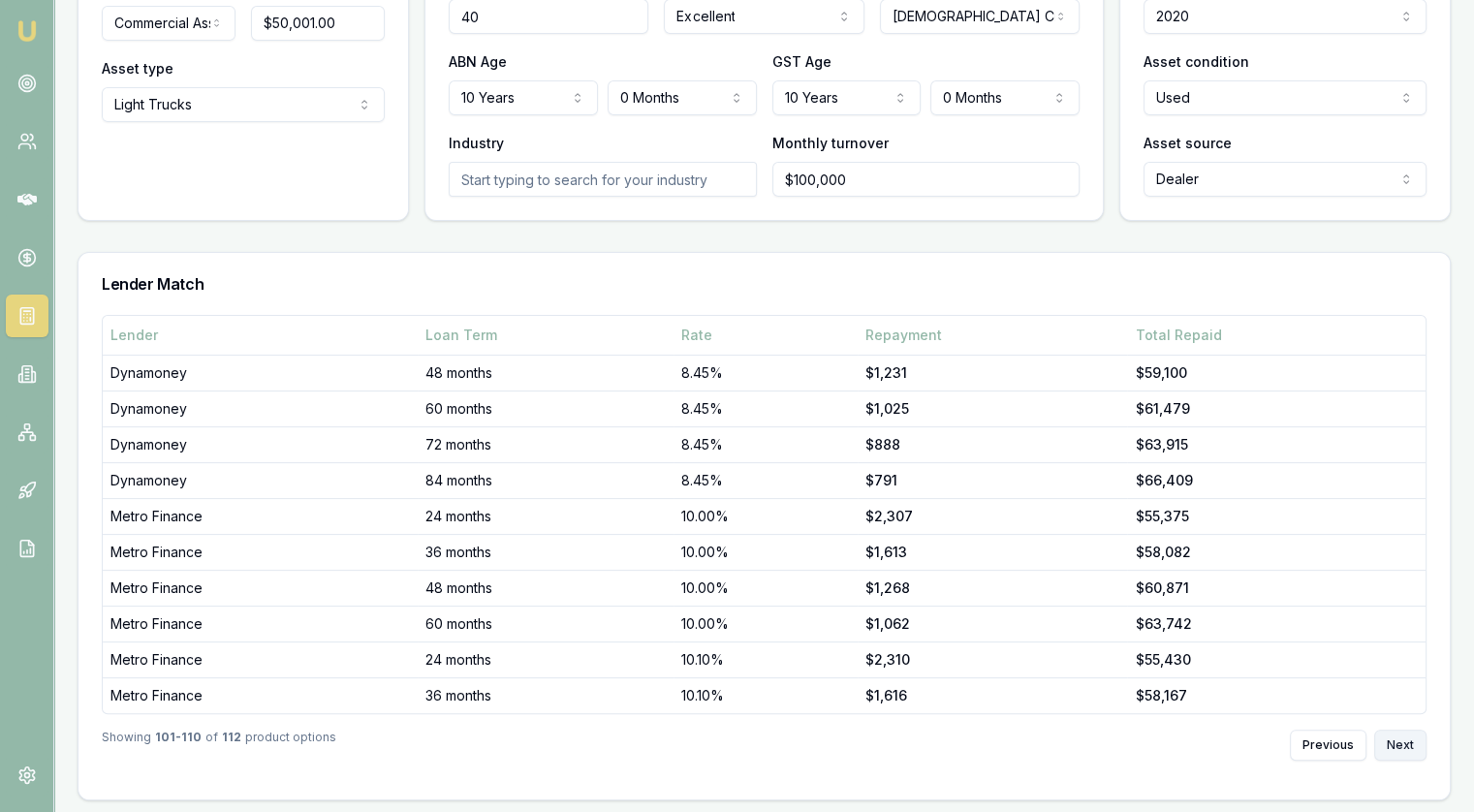
click at [1398, 743] on button "Next" at bounding box center [1400, 745] width 53 height 31
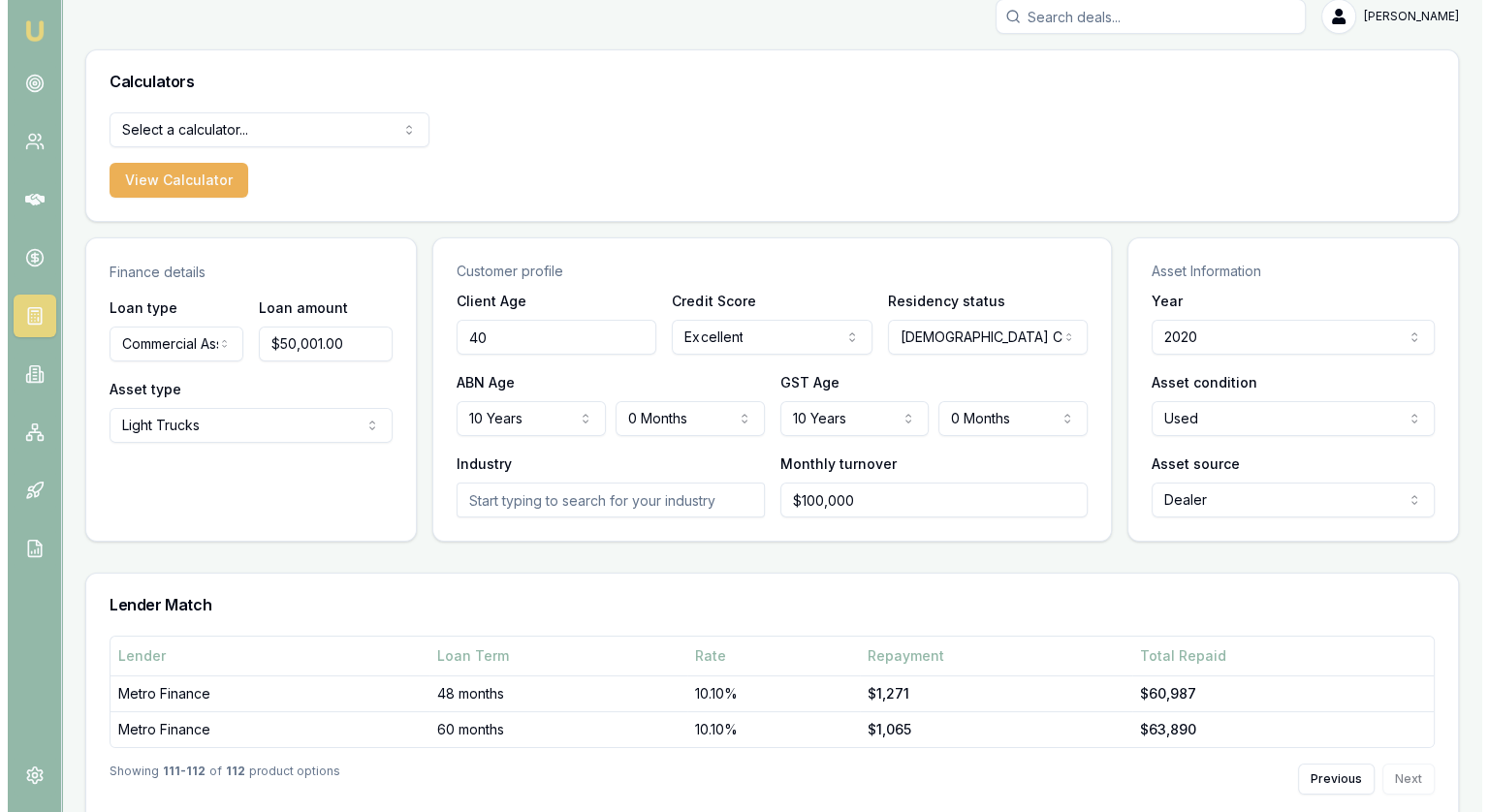
scroll to position [0, 0]
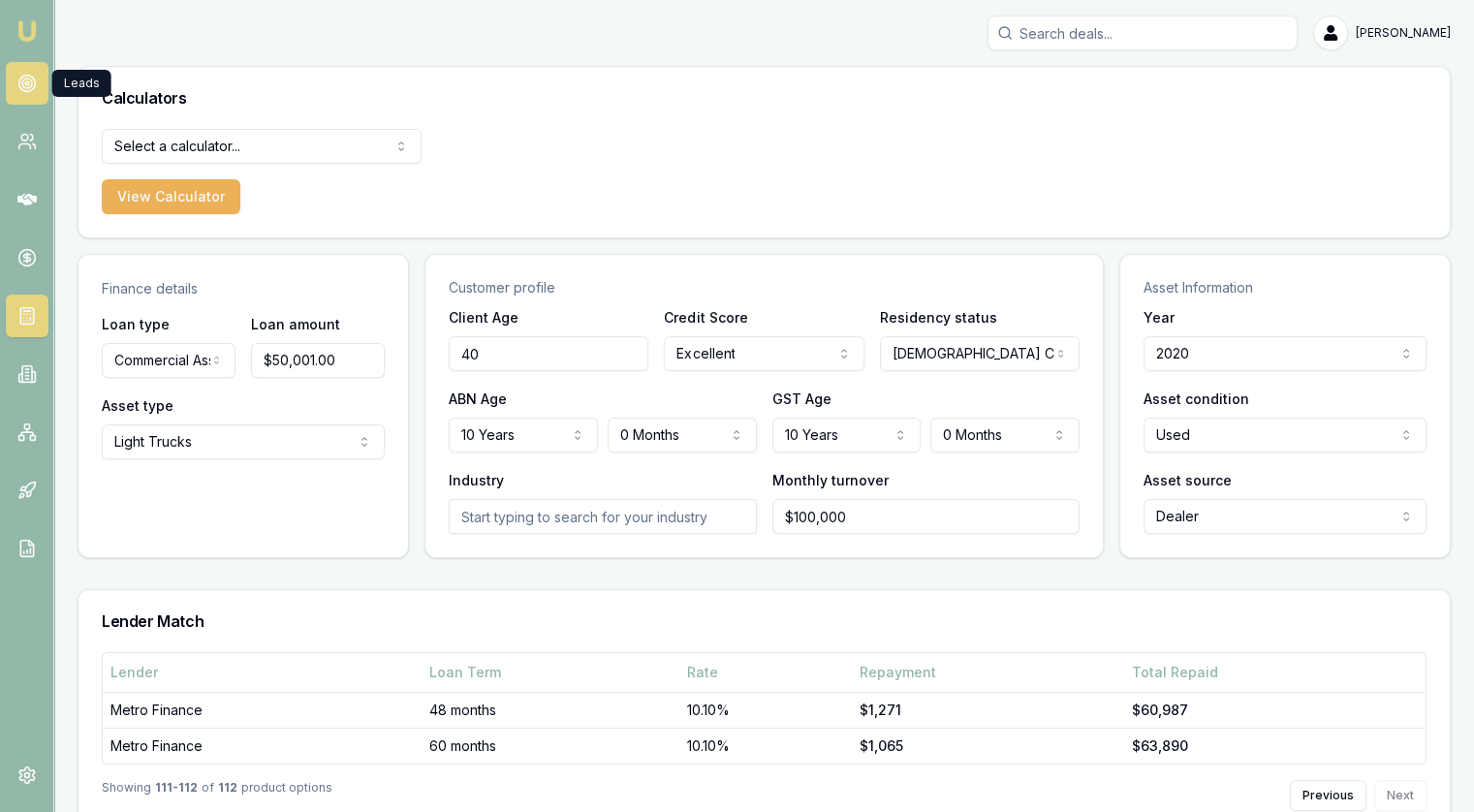
click at [24, 63] on link at bounding box center [27, 83] width 43 height 43
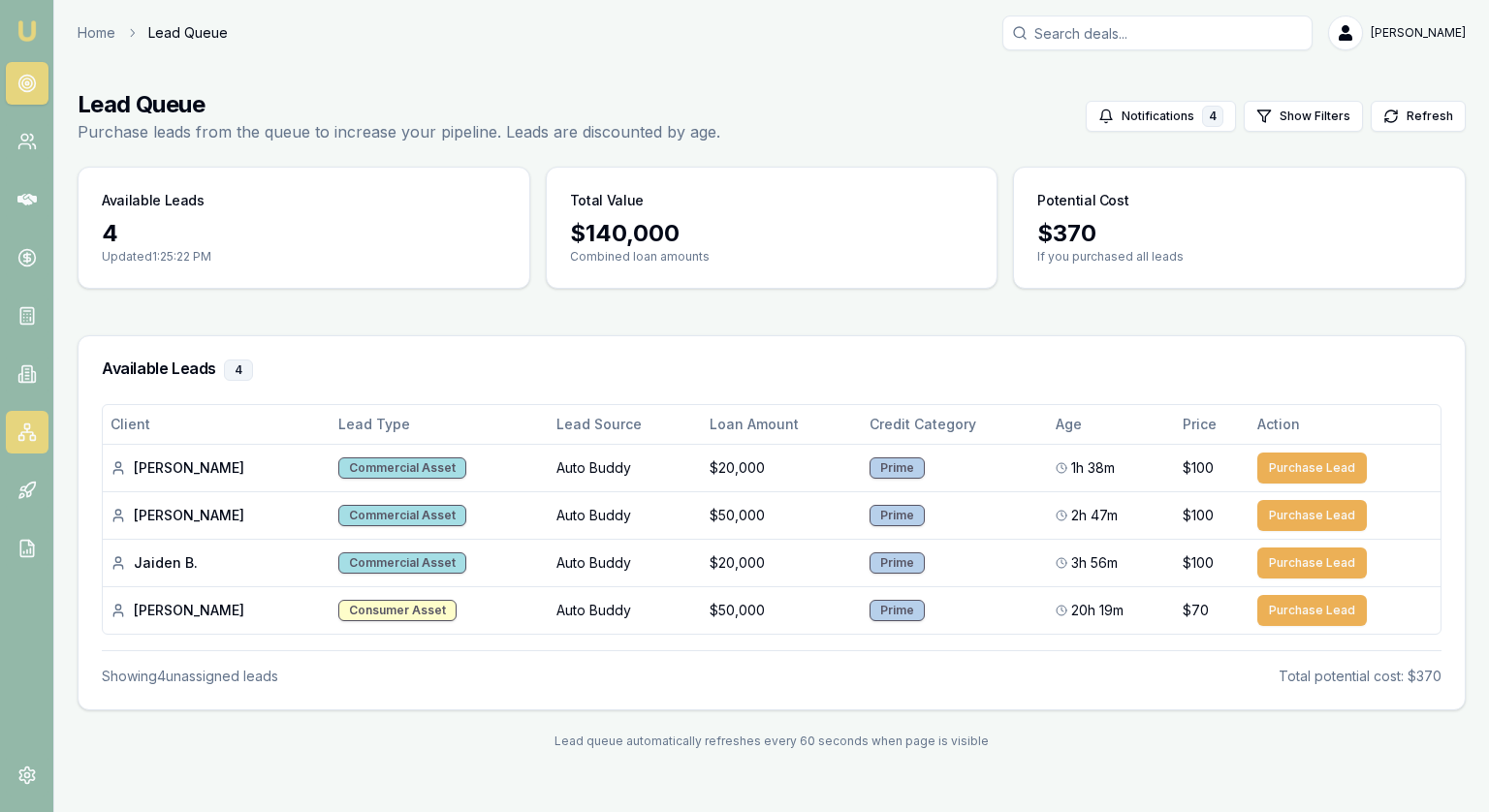
click at [22, 424] on icon at bounding box center [28, 433] width 20 height 20
